Goal: Task Accomplishment & Management: Manage account settings

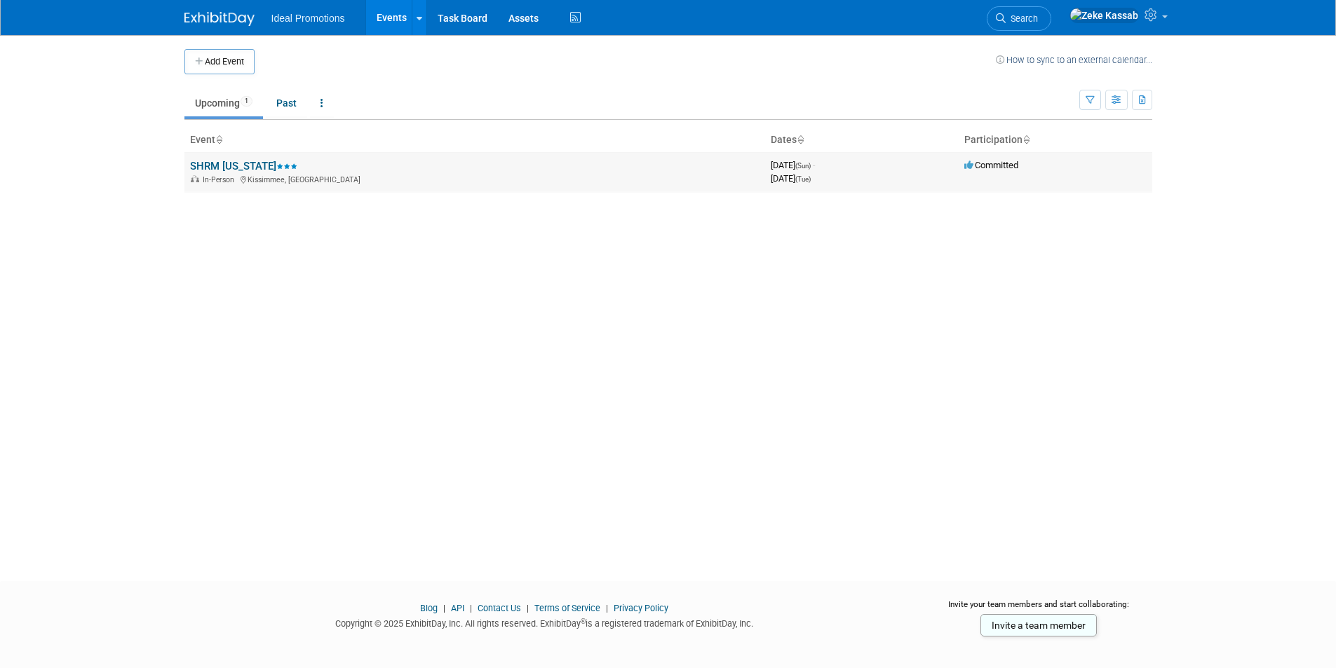
click at [226, 168] on link "SHRM [US_STATE]" at bounding box center [243, 166] width 107 height 13
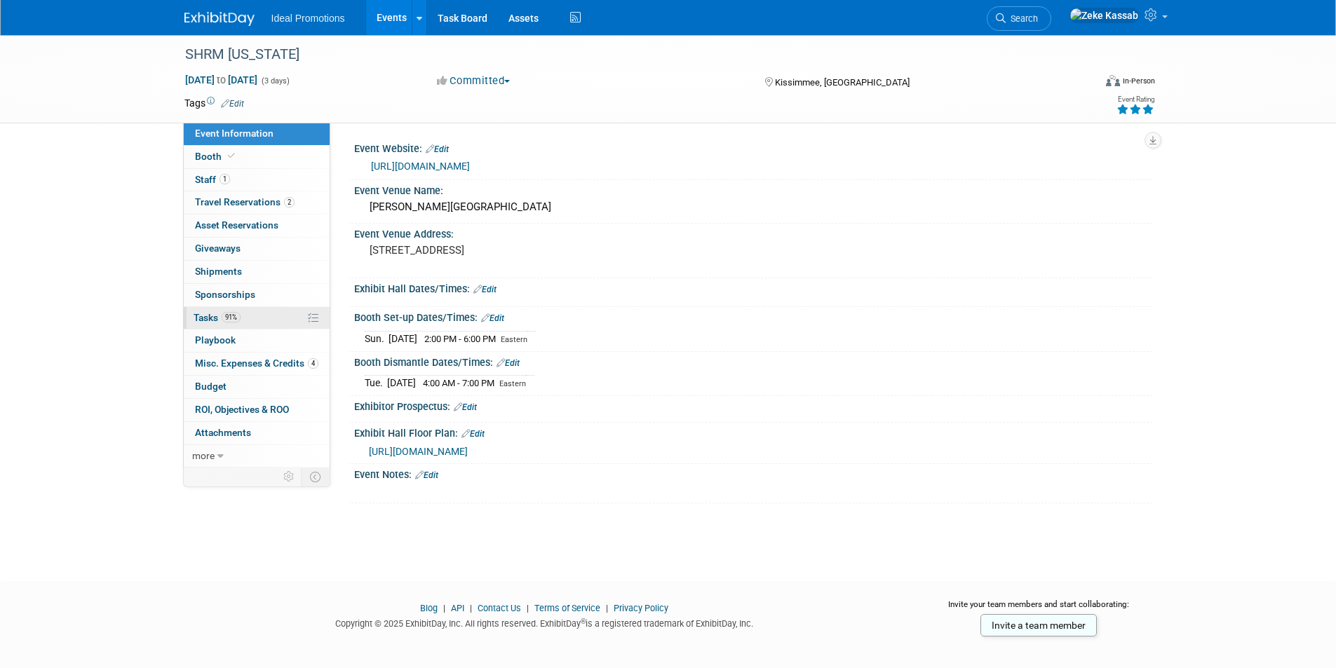
click at [250, 321] on link "91% Tasks 91%" at bounding box center [257, 318] width 146 height 22
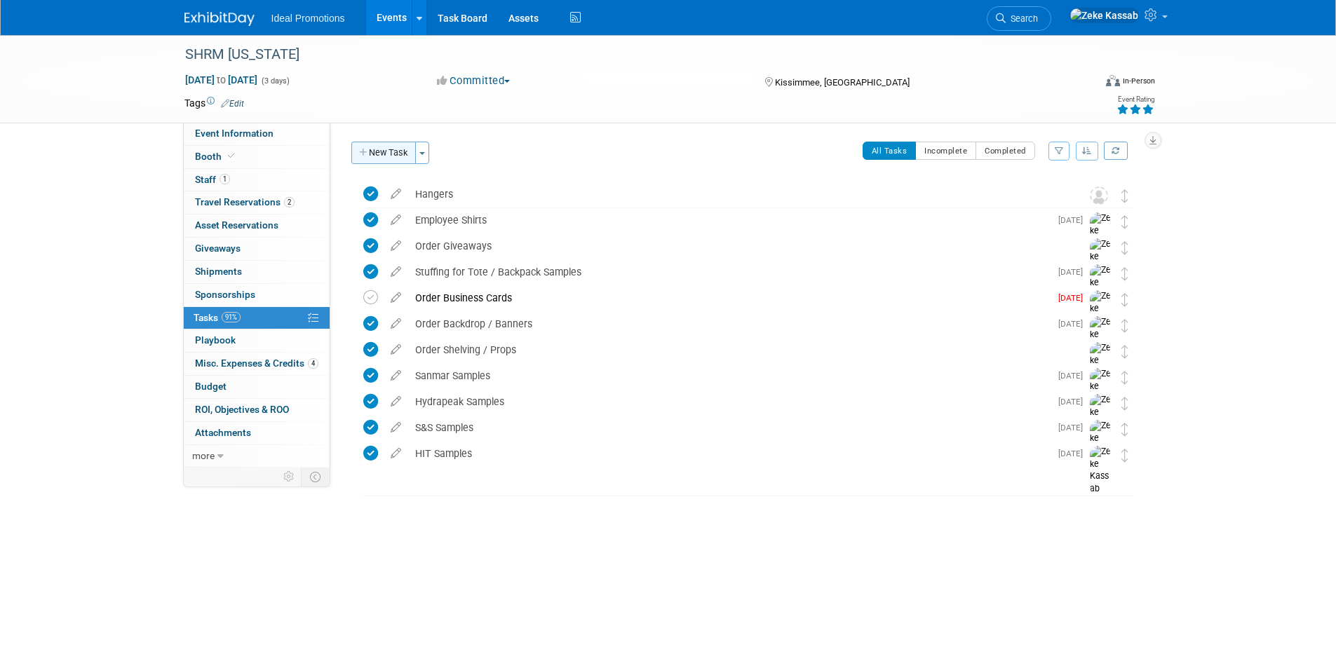
click at [359, 151] on icon "button" at bounding box center [364, 153] width 10 height 9
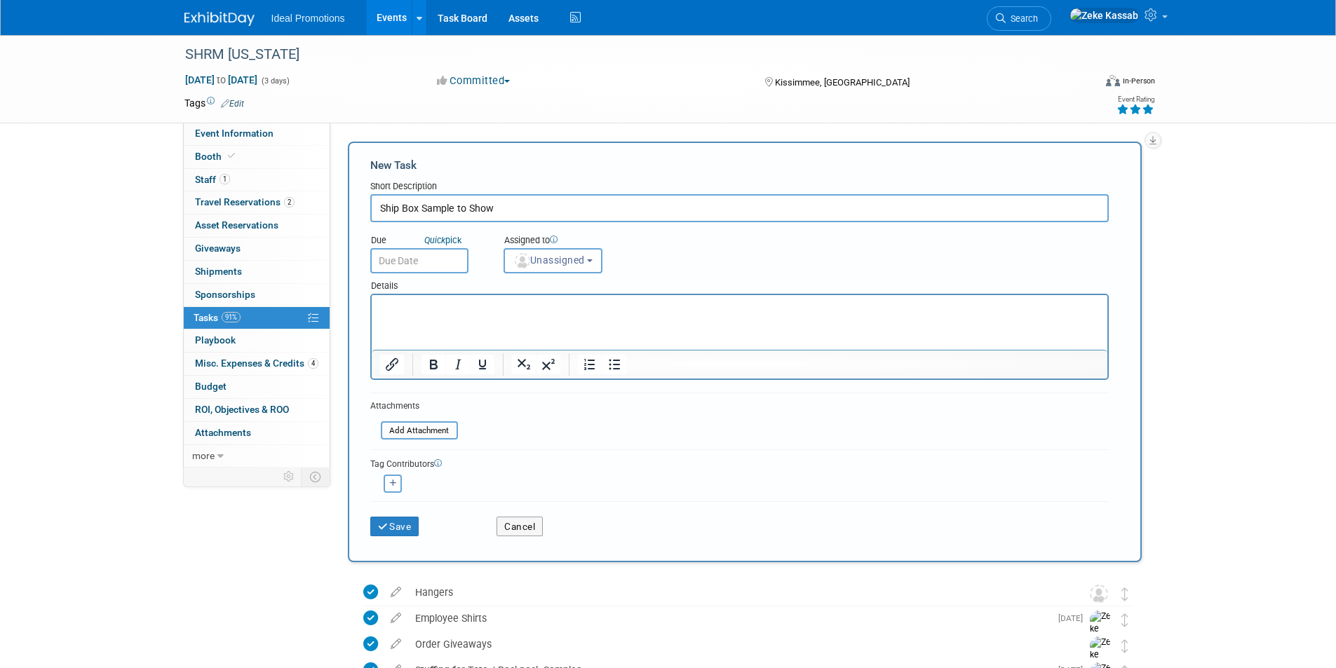
type input "Ship Box Sample to Show"
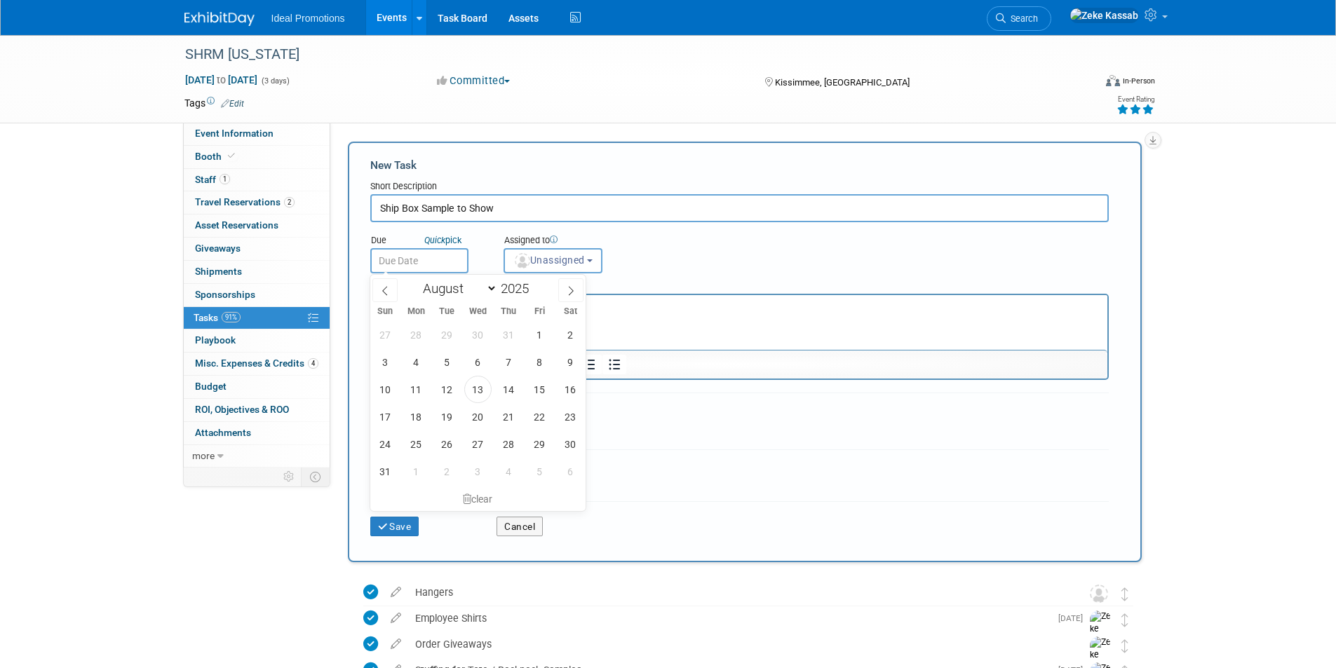
click at [404, 260] on input "text" at bounding box center [419, 260] width 98 height 25
click at [408, 419] on span "18" at bounding box center [415, 416] width 27 height 27
type input "Aug 18, 2025"
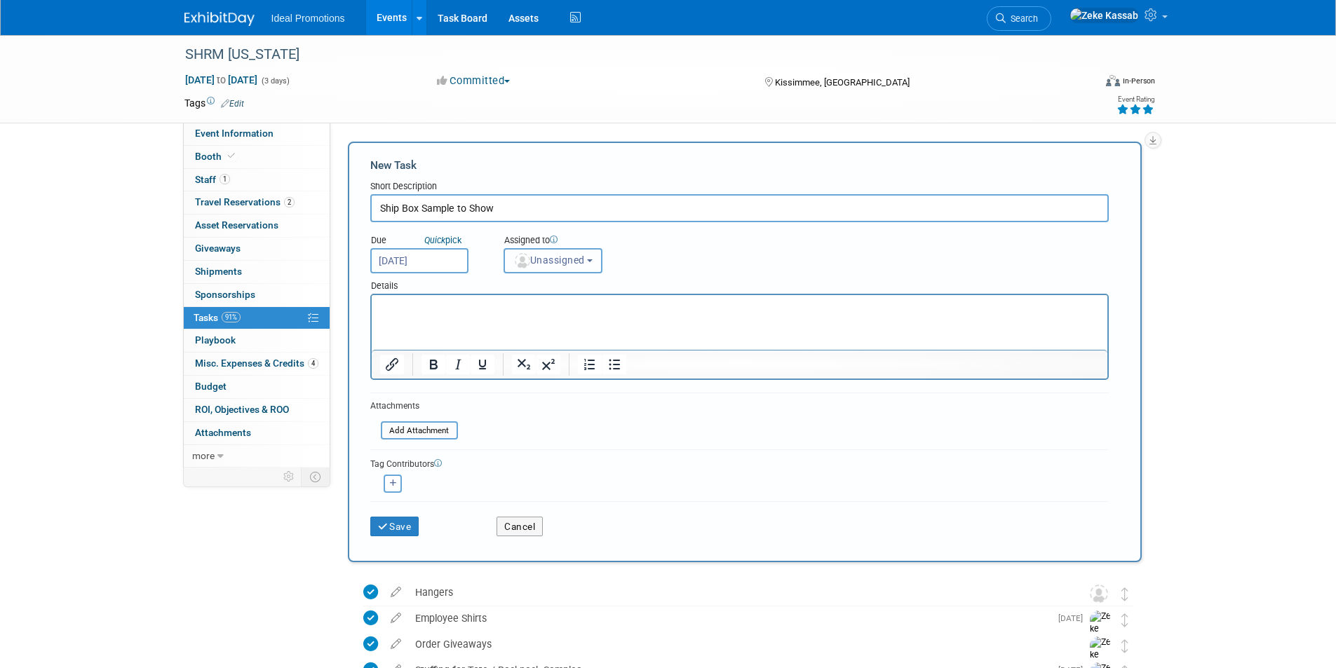
click at [546, 273] on button "Unassigned" at bounding box center [553, 260] width 100 height 25
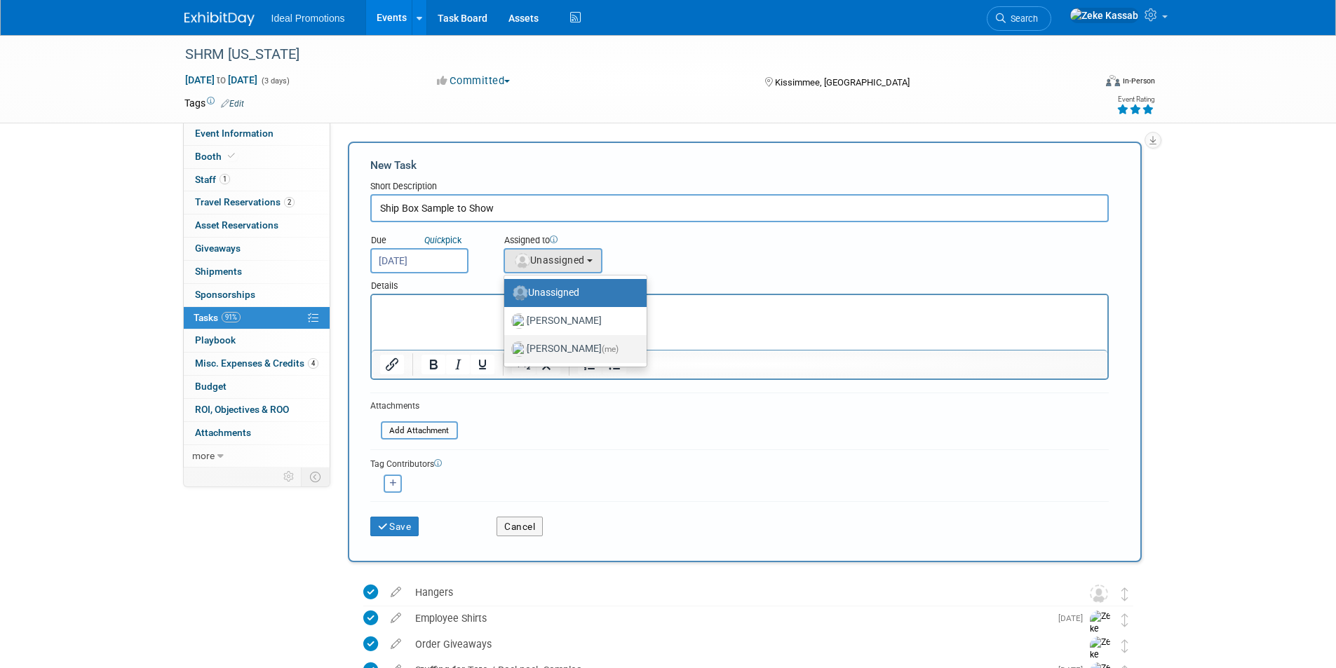
click at [547, 349] on label "Zeke Kassab (me)" at bounding box center [571, 349] width 121 height 22
click at [506, 349] on input "Zeke Kassab (me)" at bounding box center [501, 347] width 9 height 9
select select "61895141-be3f-4d10-b678-d40e1ff5688e"
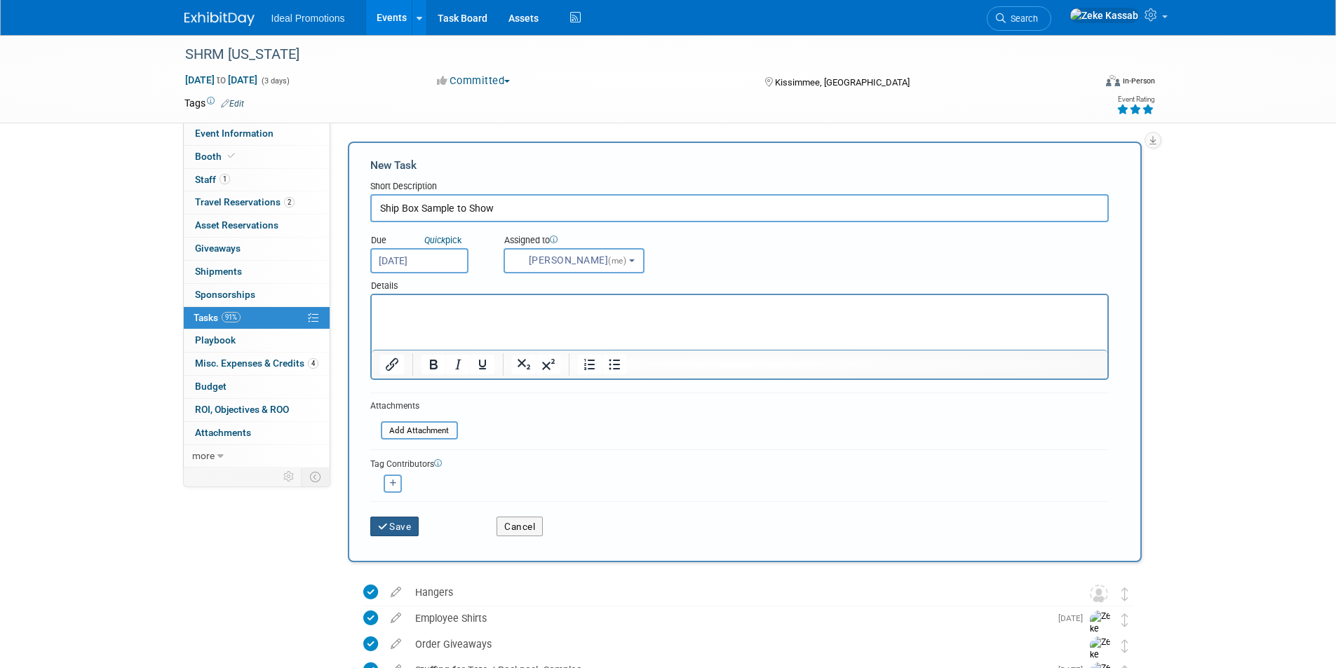
click at [393, 522] on button "Save" at bounding box center [394, 527] width 49 height 20
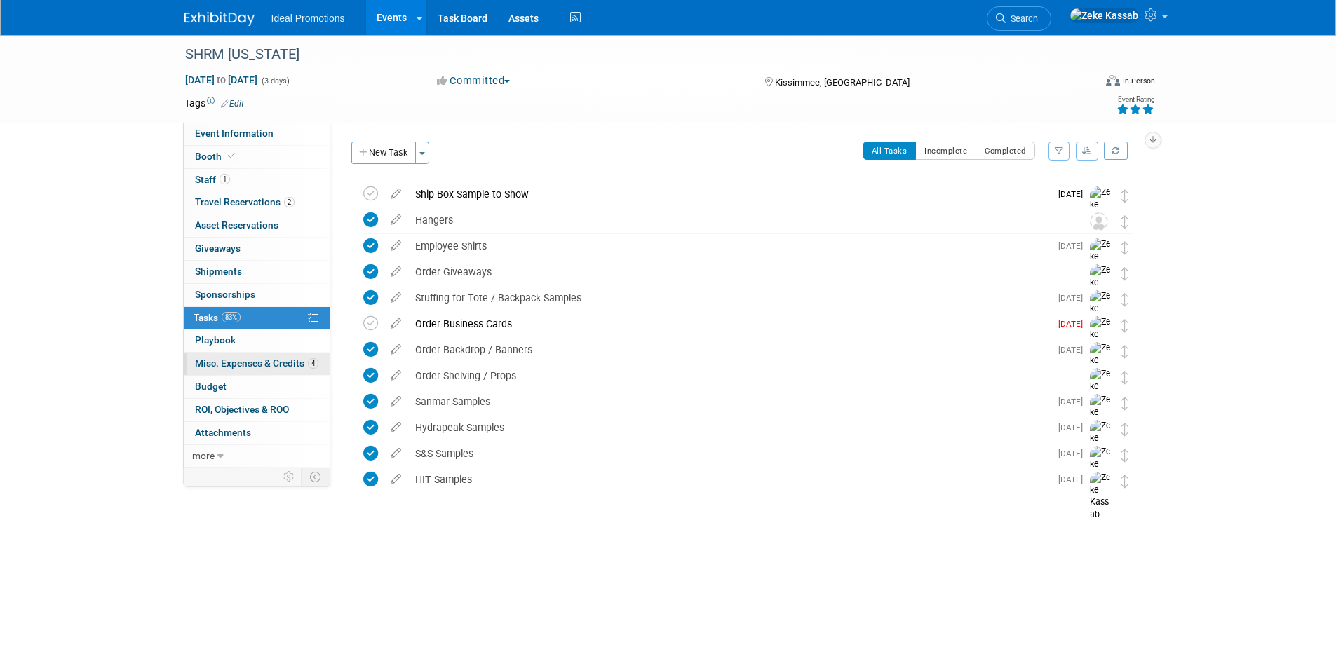
click at [271, 364] on span "Misc. Expenses & Credits 4" at bounding box center [256, 363] width 123 height 11
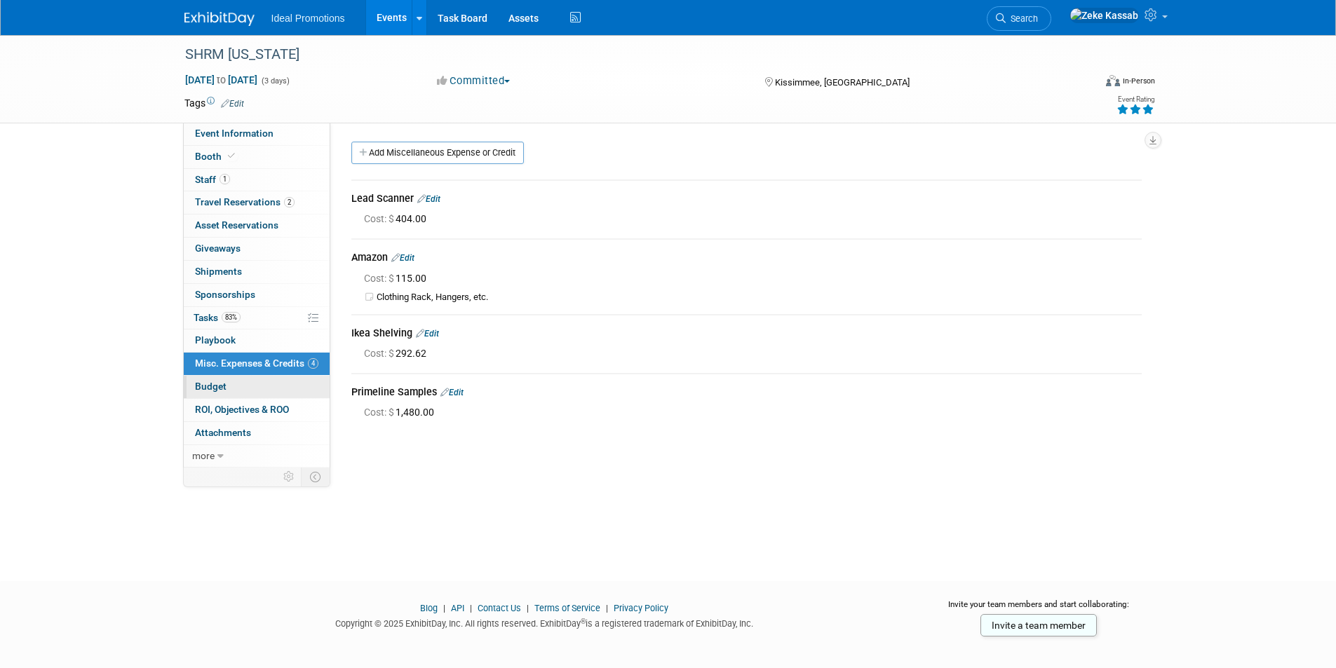
click at [276, 386] on link "Budget" at bounding box center [257, 387] width 146 height 22
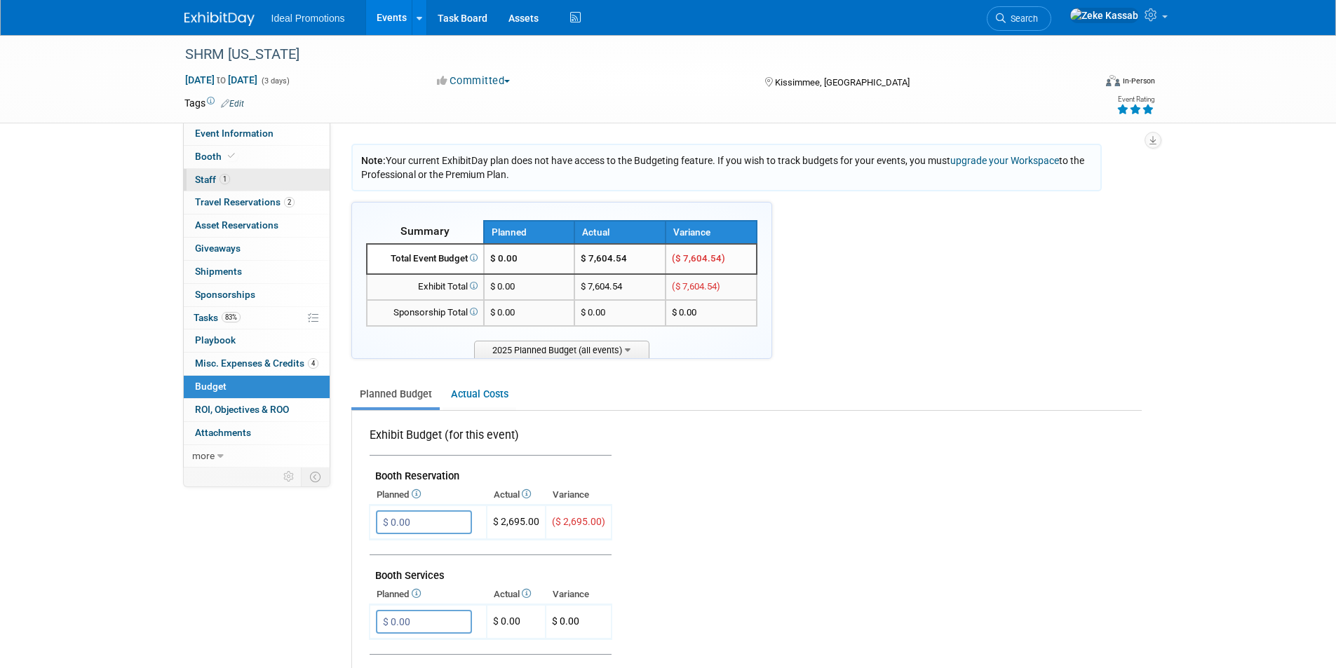
click at [245, 182] on link "1 Staff 1" at bounding box center [257, 180] width 146 height 22
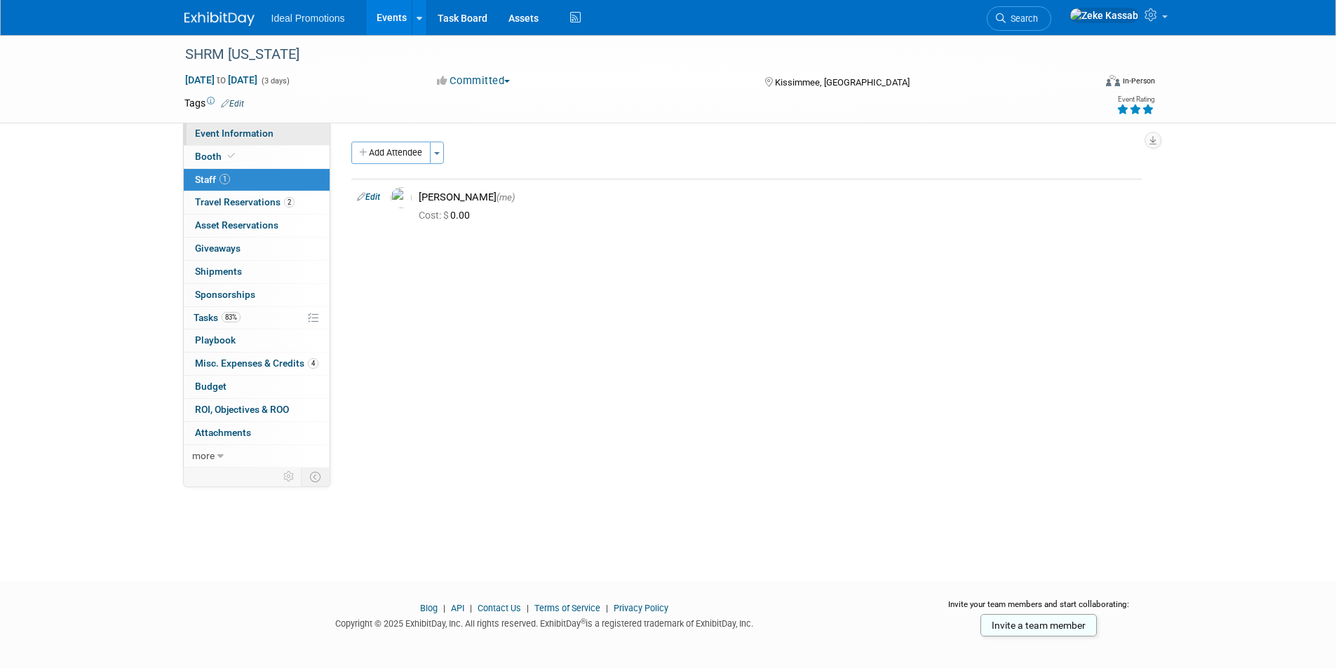
click at [239, 134] on span "Event Information" at bounding box center [234, 133] width 79 height 11
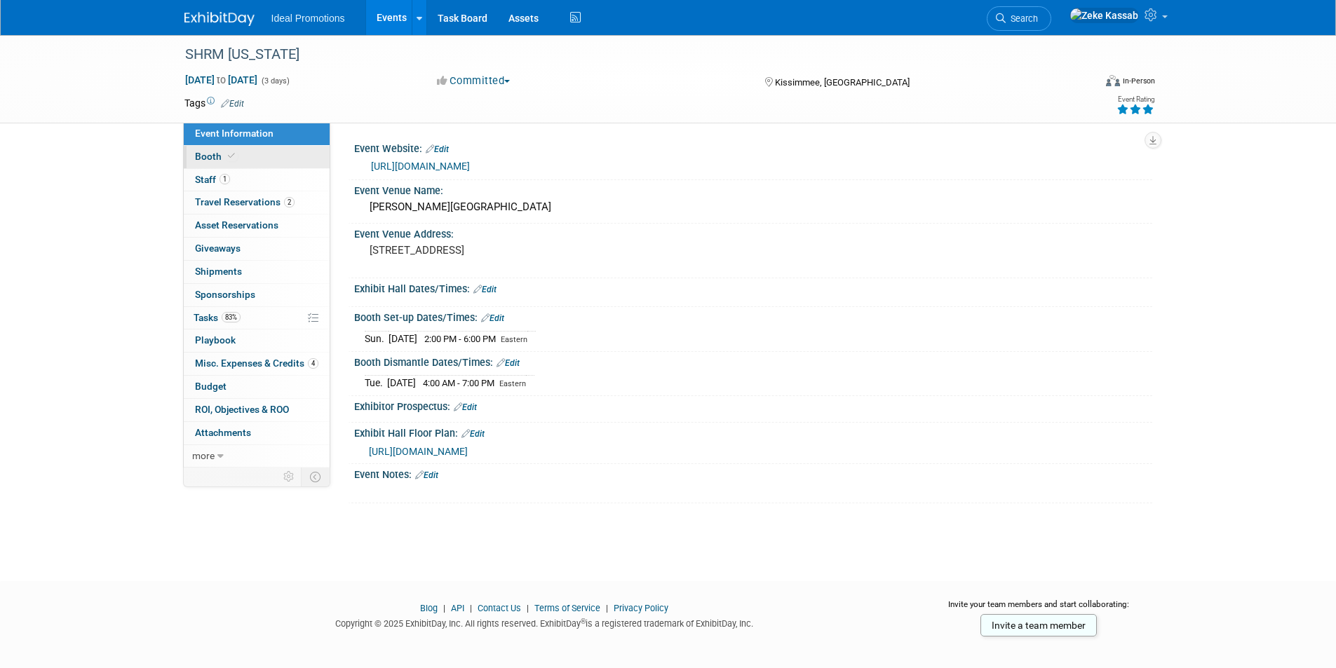
click at [251, 151] on link "Booth" at bounding box center [257, 157] width 146 height 22
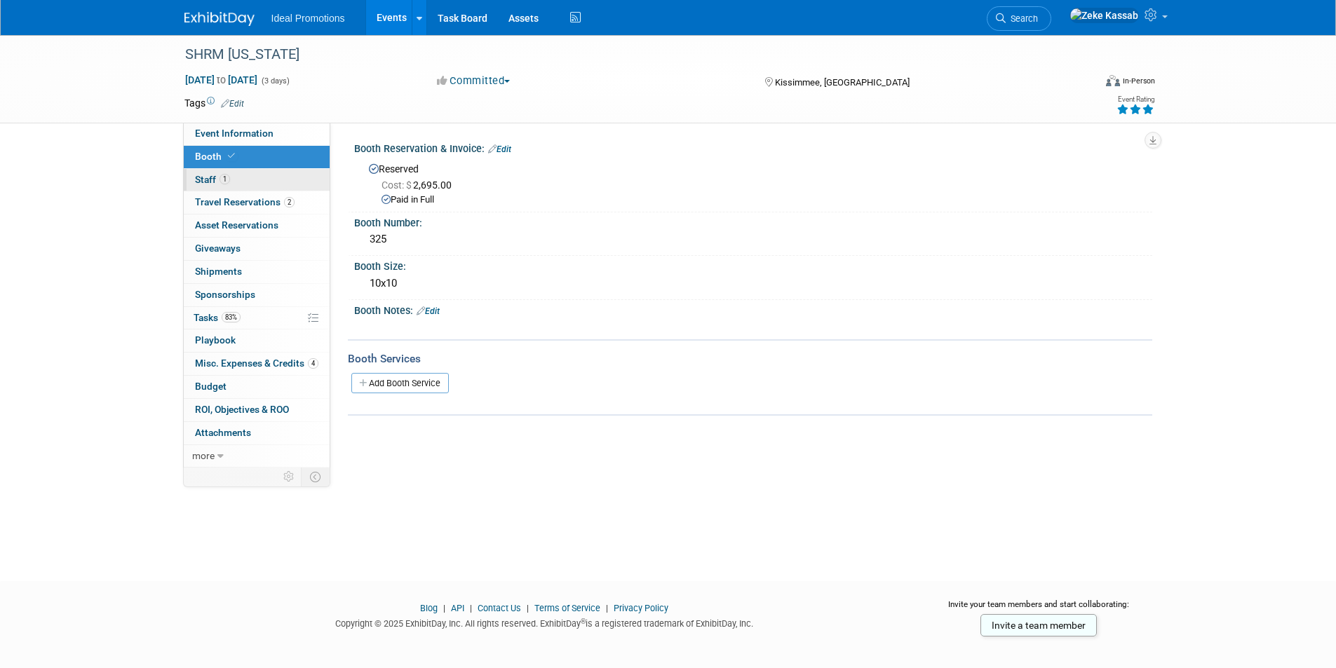
click at [254, 177] on link "1 Staff 1" at bounding box center [257, 180] width 146 height 22
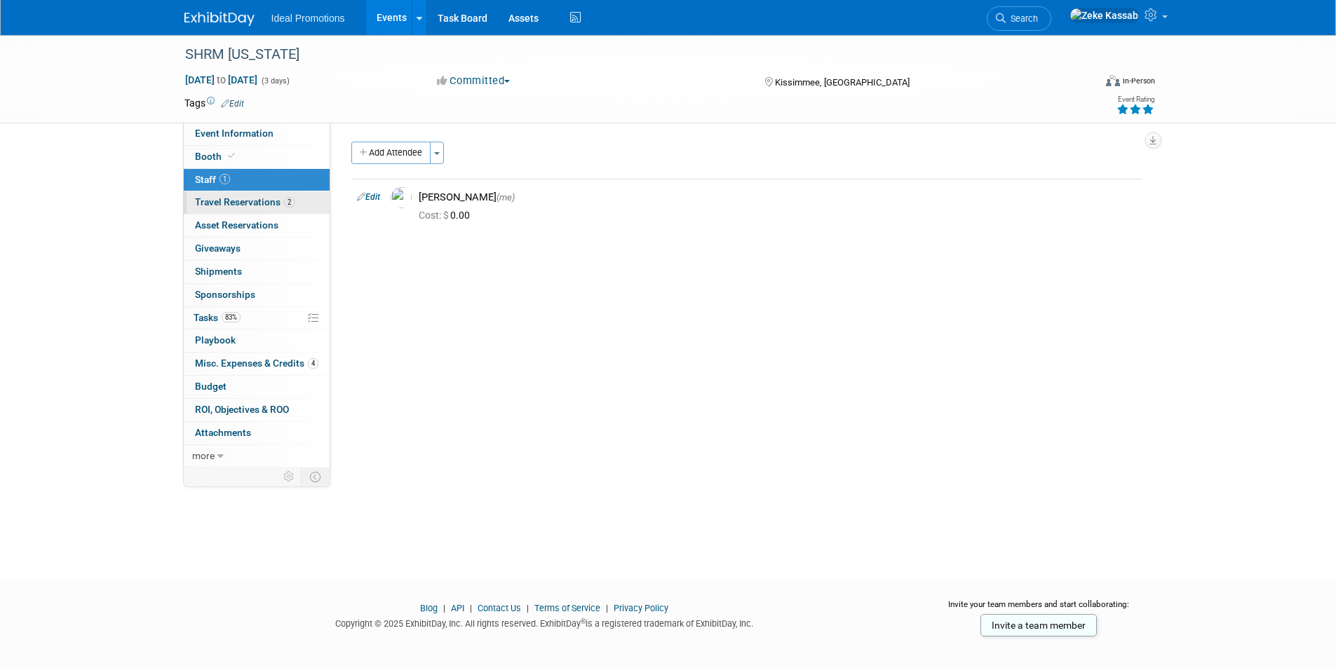
click at [258, 196] on link "2 Travel Reservations 2" at bounding box center [257, 202] width 146 height 22
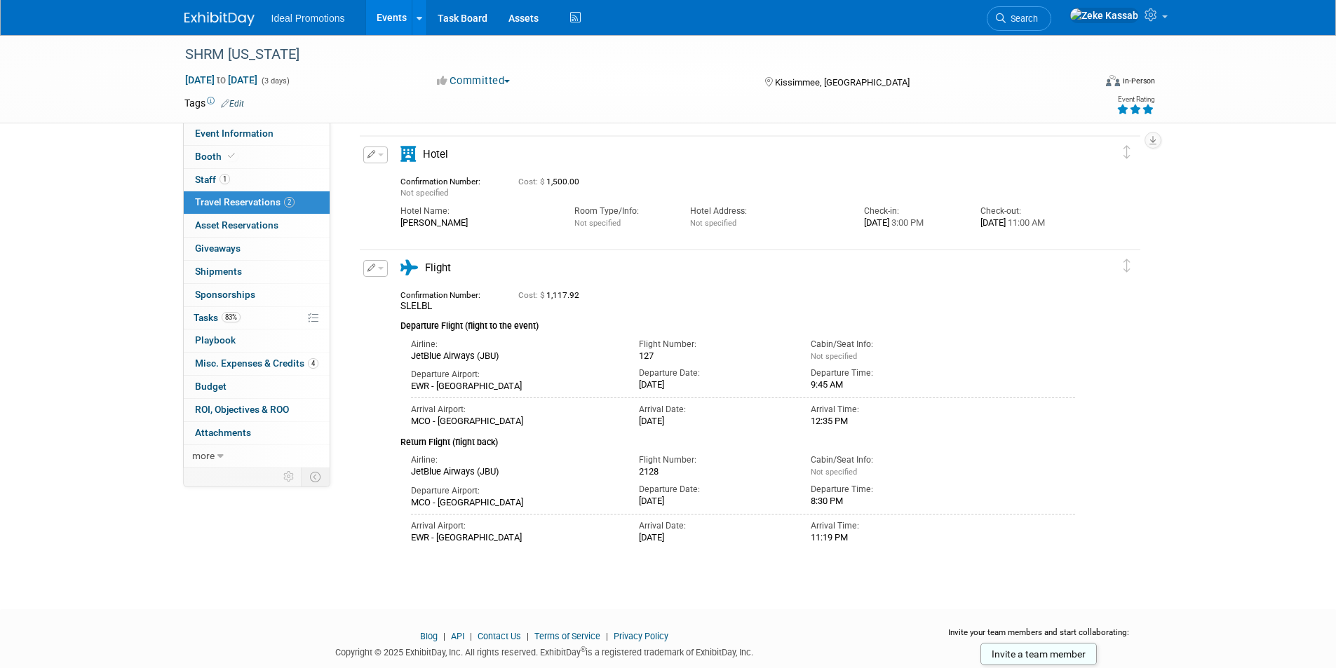
scroll to position [70, 0]
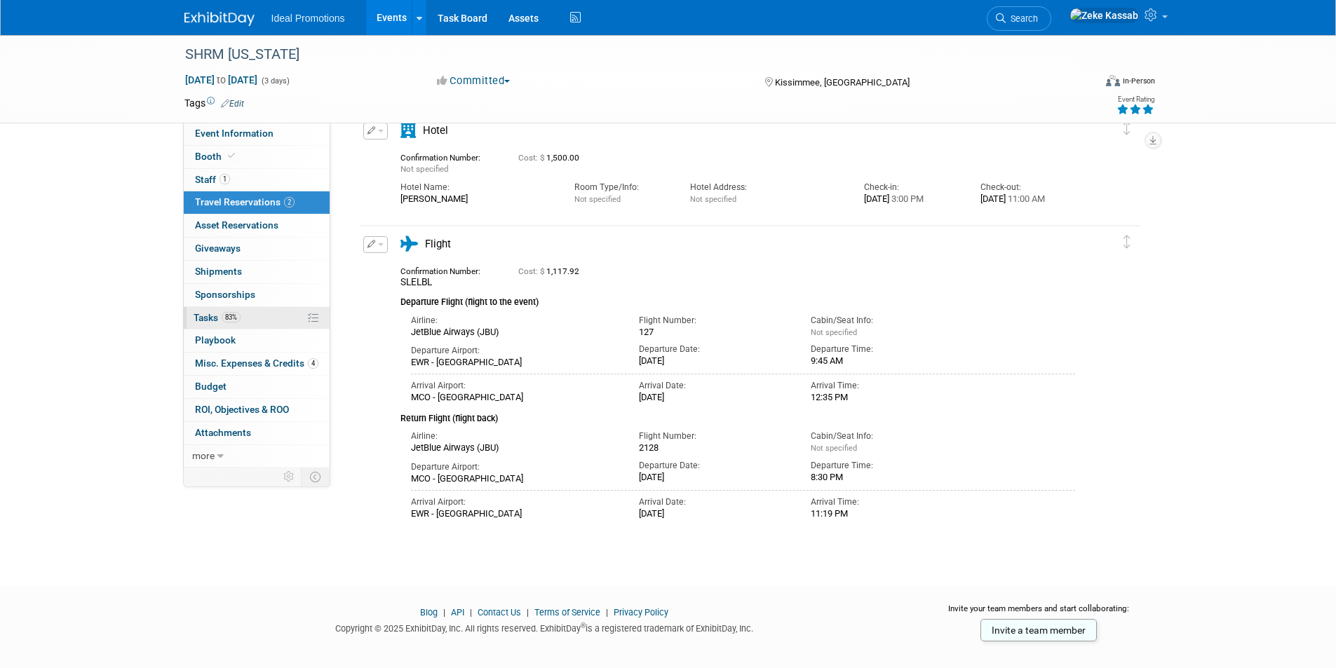
click at [211, 310] on link "83% Tasks 83%" at bounding box center [257, 318] width 146 height 22
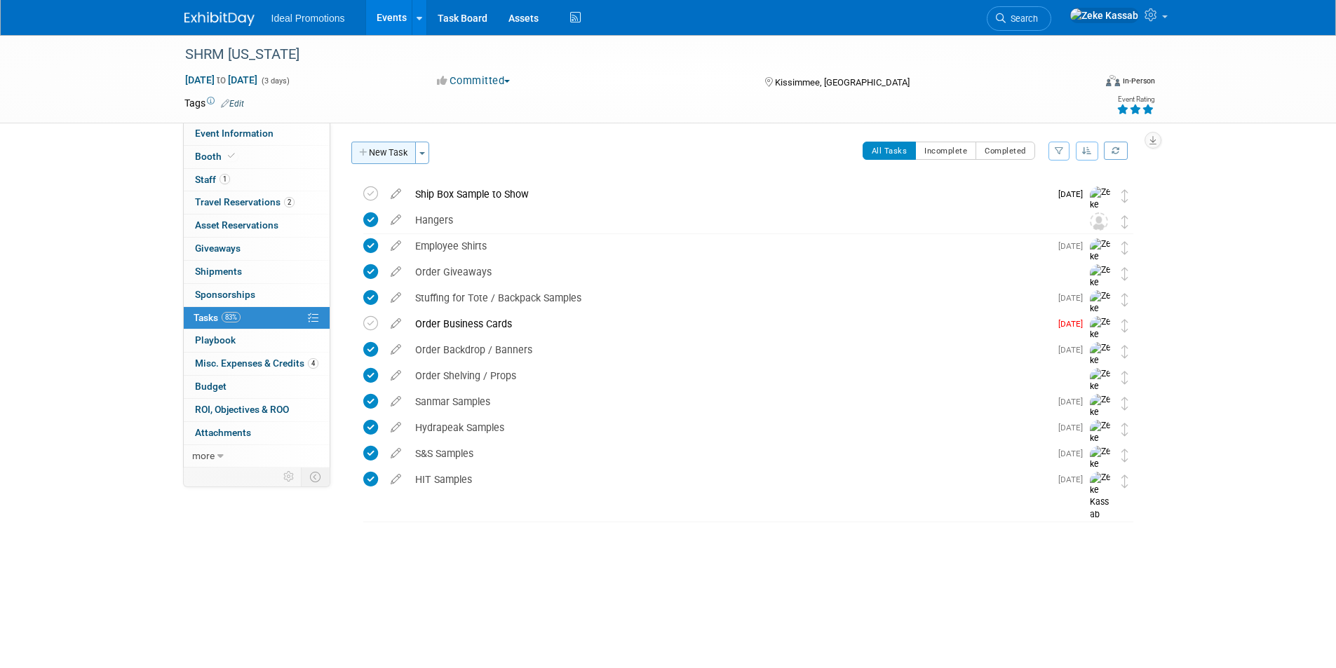
click at [391, 154] on button "New Task" at bounding box center [383, 153] width 65 height 22
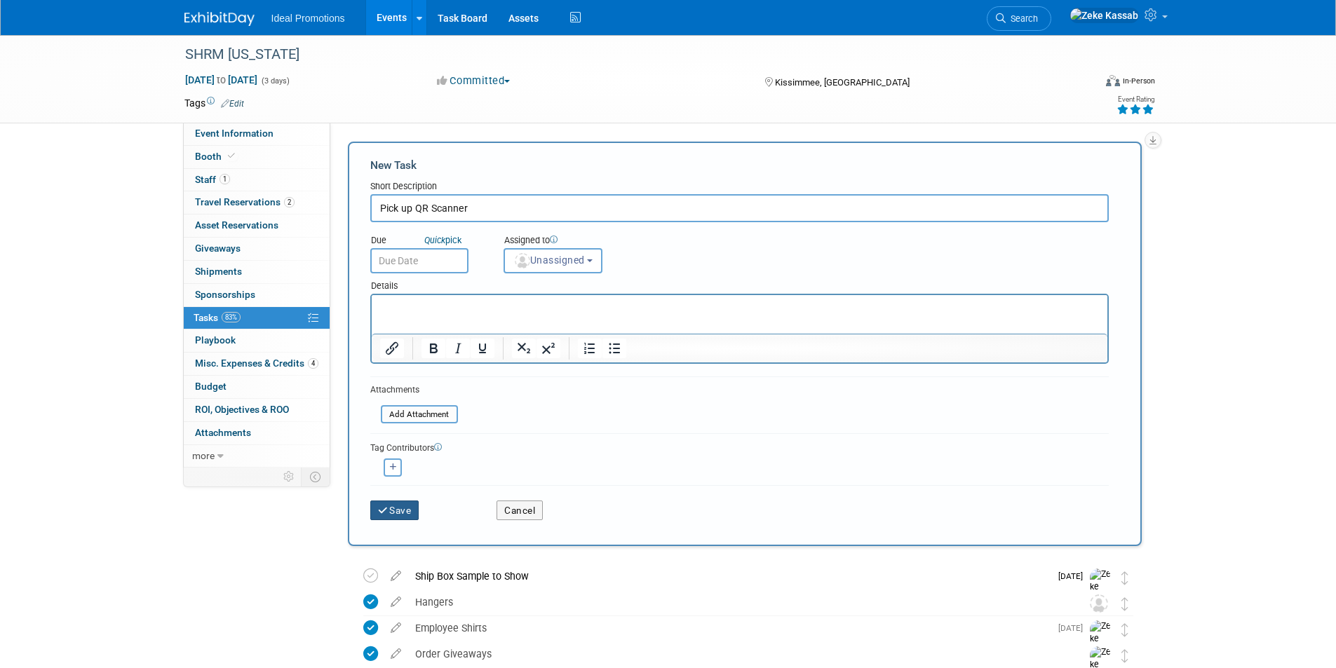
type input "Pick up QR Scanner"
click at [396, 505] on button "Save" at bounding box center [394, 511] width 49 height 20
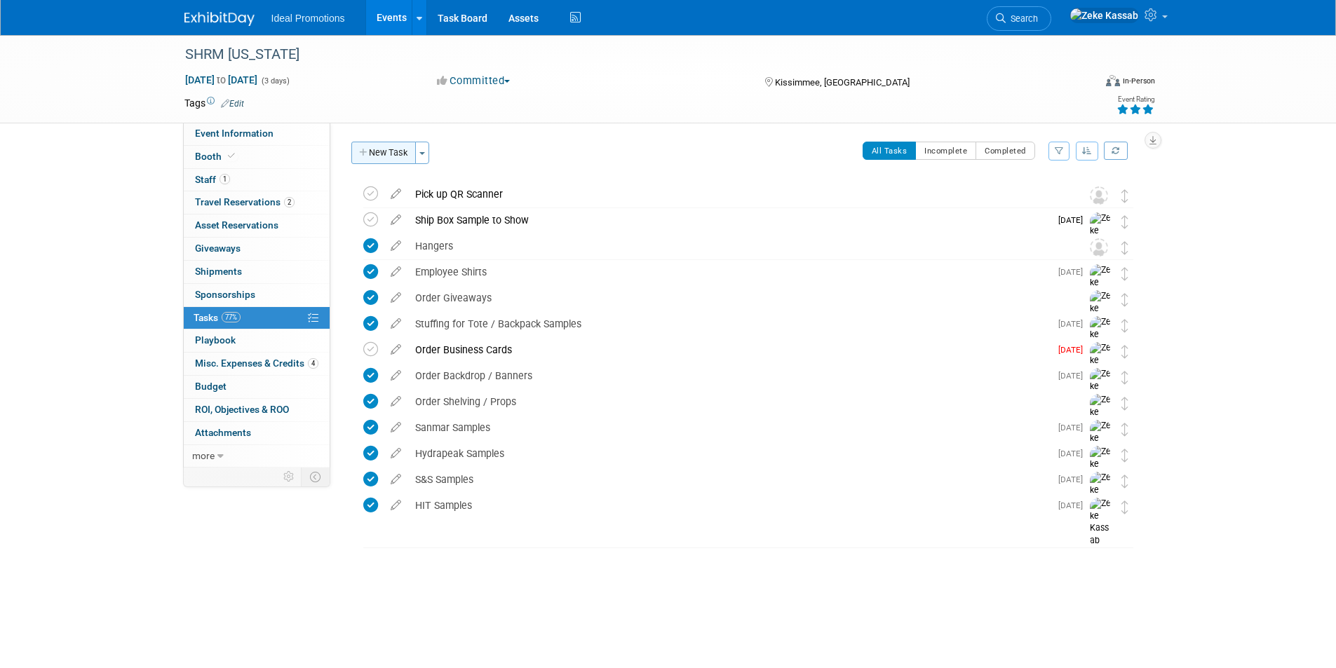
click at [387, 144] on button "New Task" at bounding box center [383, 153] width 65 height 22
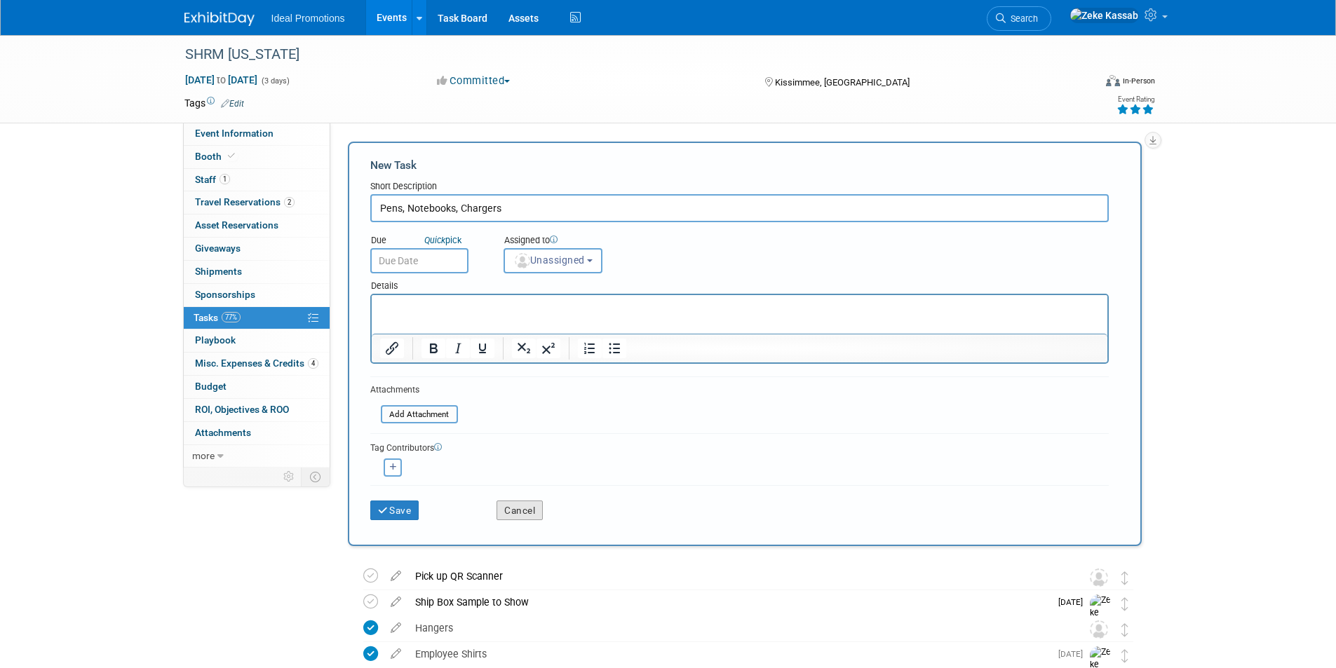
type input "Pens, Notebooks, Chargers"
click at [520, 513] on button "Cancel" at bounding box center [519, 511] width 46 height 20
